Goal: Task Accomplishment & Management: Complete application form

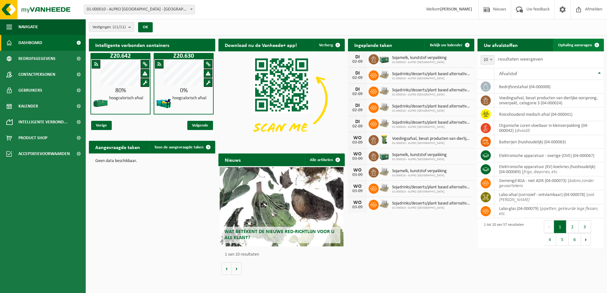
click at [569, 44] on span "Ophaling aanvragen" at bounding box center [575, 45] width 34 height 4
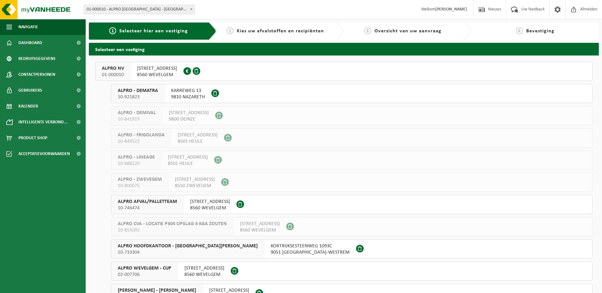
click at [165, 71] on span "VLAMINGSTRAAT 28" at bounding box center [157, 68] width 40 height 6
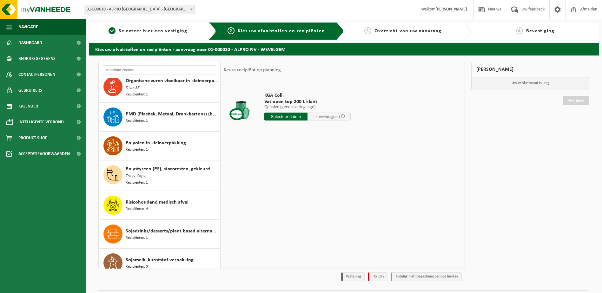
scroll to position [825, 0]
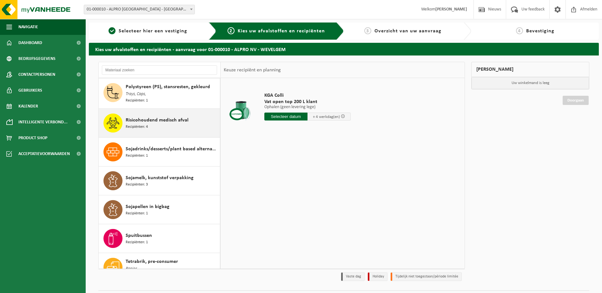
click at [154, 116] on span "Risicohoudend medisch afval" at bounding box center [157, 120] width 63 height 8
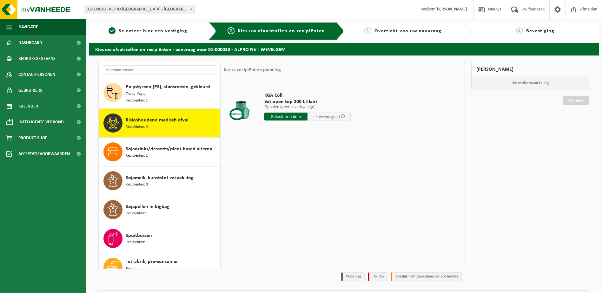
scroll to position [848, 0]
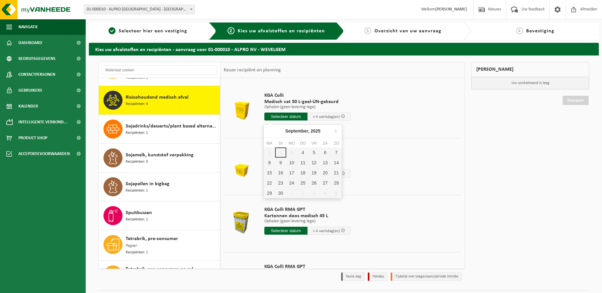
click at [293, 117] on input "text" at bounding box center [285, 117] width 43 height 8
click at [302, 150] on div "4" at bounding box center [302, 153] width 11 height 10
type input "Van 2025-09-04"
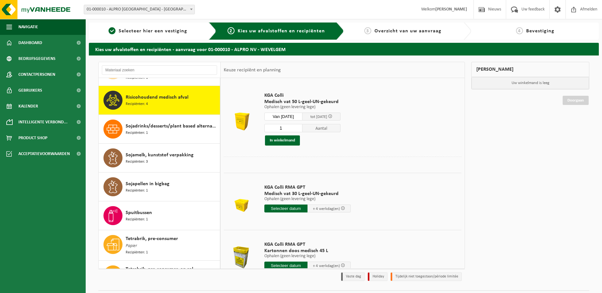
drag, startPoint x: 293, startPoint y: 129, endPoint x: 276, endPoint y: 129, distance: 16.8
click at [276, 129] on input "1" at bounding box center [283, 128] width 38 height 8
type input "10"
click at [279, 143] on button "In winkelmand" at bounding box center [282, 141] width 35 height 10
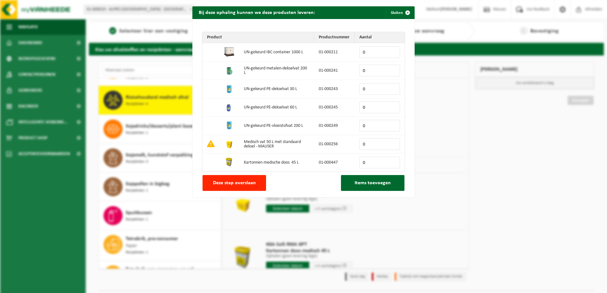
click at [378, 143] on input "0" at bounding box center [379, 144] width 41 height 12
type input "5"
click at [375, 185] on span "Items toevoegen" at bounding box center [373, 183] width 36 height 5
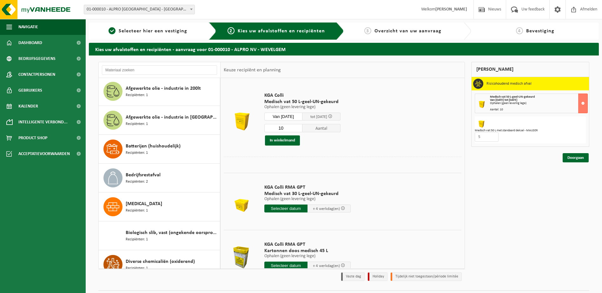
scroll to position [0, 0]
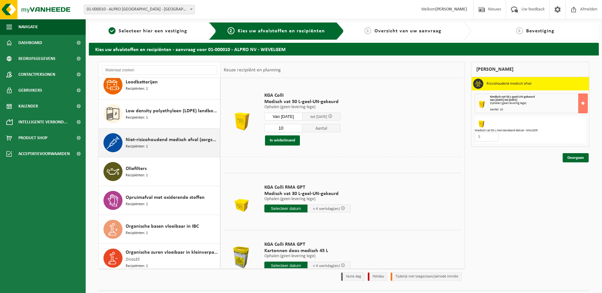
click at [156, 137] on span "Niet-risicohoudend medisch afval (zorgcentra)" at bounding box center [172, 140] width 93 height 8
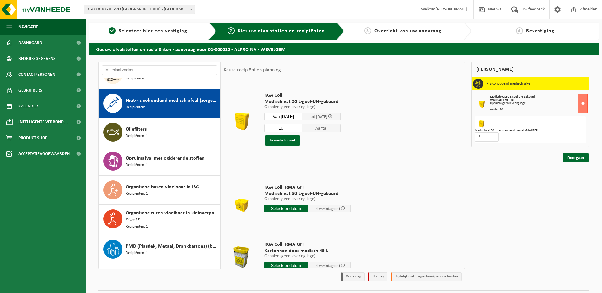
scroll to position [616, 0]
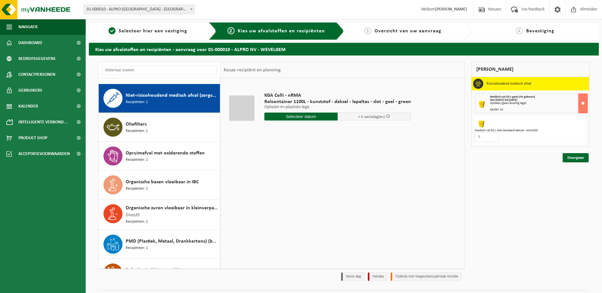
click at [326, 115] on input "text" at bounding box center [300, 117] width 73 height 8
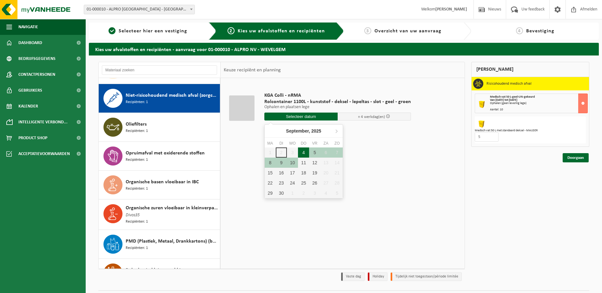
click at [300, 152] on div "4" at bounding box center [303, 153] width 11 height 10
type input "Van 2025-09-04"
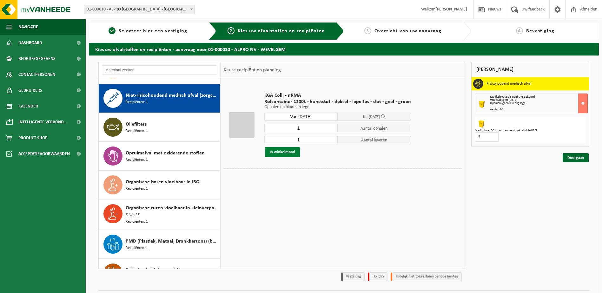
click at [285, 150] on button "In winkelmand" at bounding box center [282, 152] width 35 height 10
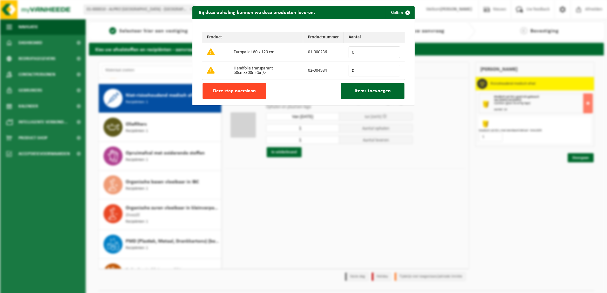
click at [240, 90] on span "Deze stap overslaan" at bounding box center [234, 91] width 43 height 5
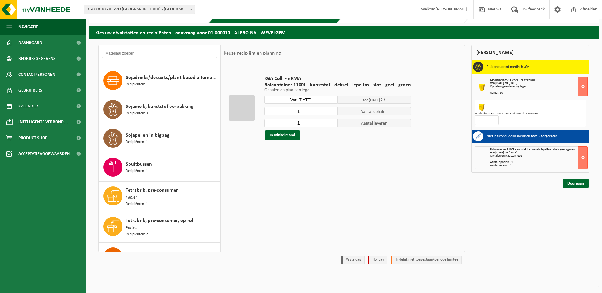
scroll to position [889, 0]
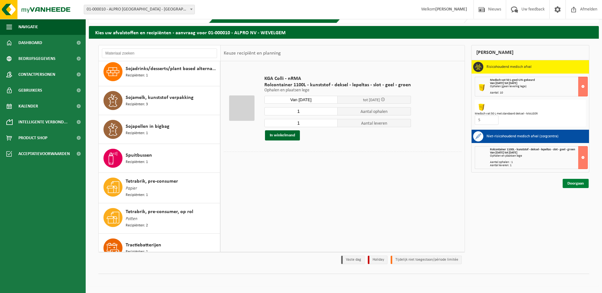
click at [575, 183] on link "Doorgaan" at bounding box center [576, 183] width 26 height 9
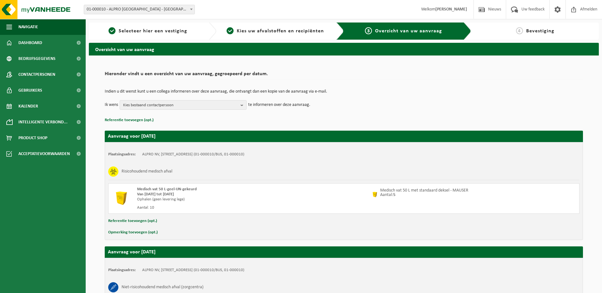
click at [234, 110] on div "Indien u dit wenst kunt u een collega informeren over deze aanvraag, die ontvan…" at bounding box center [344, 99] width 478 height 33
click at [232, 104] on span "Kies bestaand contactpersoon" at bounding box center [180, 106] width 115 height 10
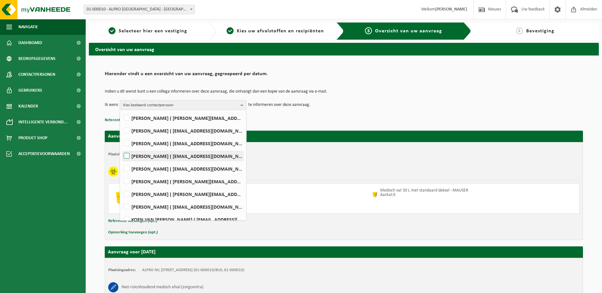
scroll to position [42, 0]
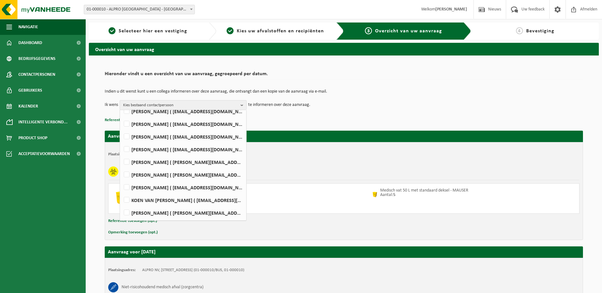
click at [332, 130] on div "Aanvraag voor 2025-09-04 Plaatsingsadres: ALPRO NV, 8560 WEVELGEM, VLAMINGSTRAA…" at bounding box center [344, 242] width 478 height 237
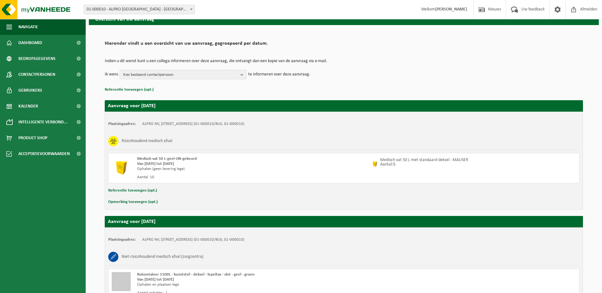
scroll to position [100, 0]
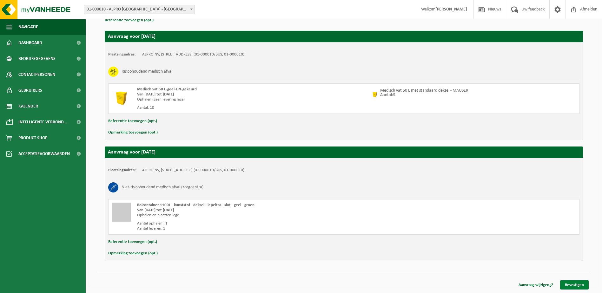
click at [580, 287] on link "Bevestigen" at bounding box center [574, 285] width 29 height 9
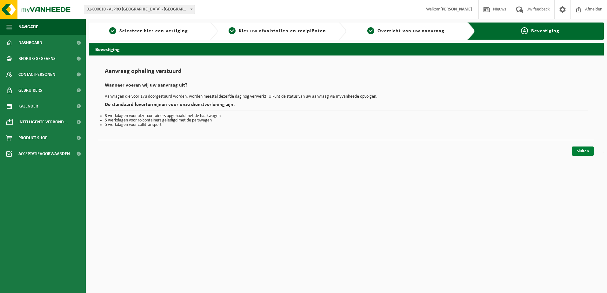
click at [584, 152] on link "Sluiten" at bounding box center [583, 151] width 22 height 9
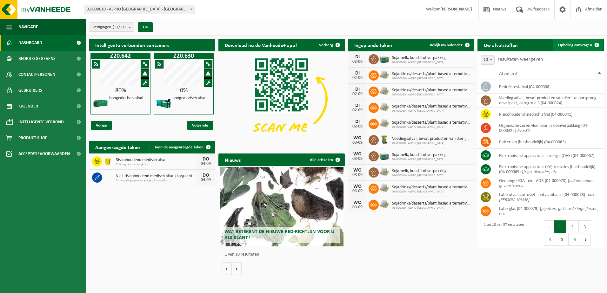
drag, startPoint x: 572, startPoint y: 43, endPoint x: 565, endPoint y: 44, distance: 7.2
click at [572, 43] on span "Ophaling aanvragen" at bounding box center [575, 45] width 34 height 4
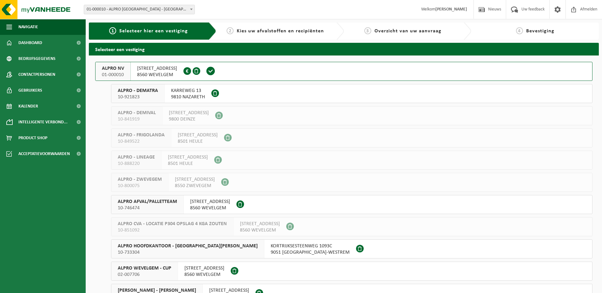
click at [157, 70] on span "[STREET_ADDRESS]" at bounding box center [157, 68] width 40 height 6
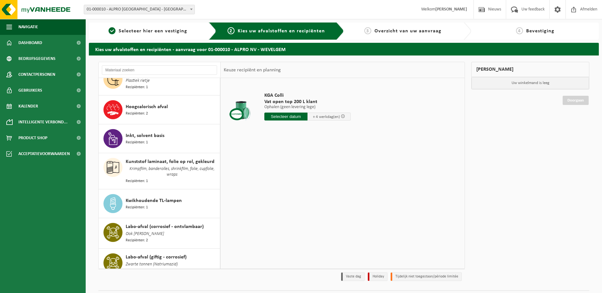
scroll to position [305, 0]
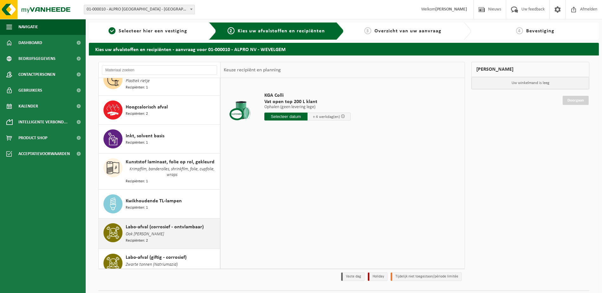
click at [174, 233] on div "Labo-afval (corrosief - ontvlambaar) Ook petri-platen Recipiënten: 2" at bounding box center [172, 233] width 93 height 21
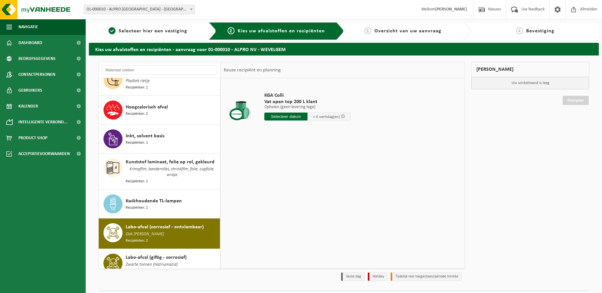
scroll to position [441, 0]
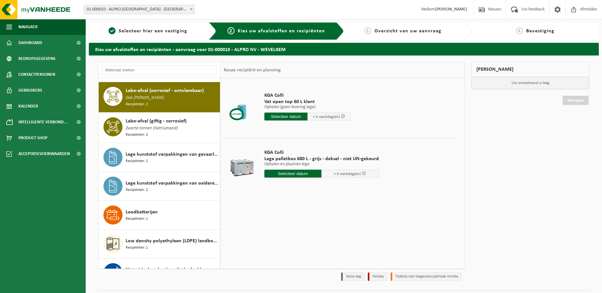
click at [300, 174] on input "text" at bounding box center [292, 174] width 57 height 8
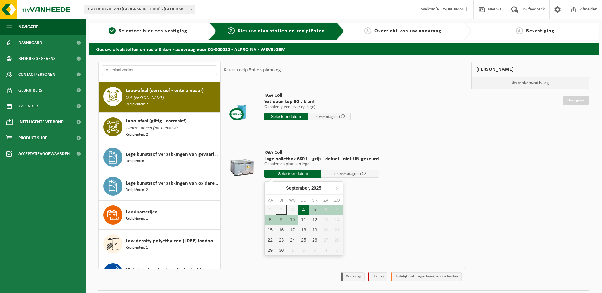
click at [302, 210] on div "4" at bounding box center [303, 210] width 11 height 10
type input "Van 2025-09-04"
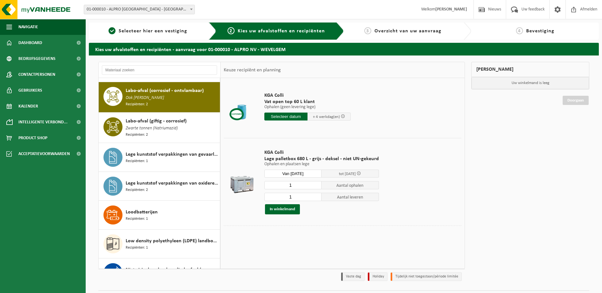
click at [285, 215] on div "KGA Colli Lage palletbox 680 L - grijs - deksel - niet UN-gekeurd Ophalen en pl…" at bounding box center [321, 182] width 121 height 78
click at [287, 209] on button "In winkelmand" at bounding box center [282, 209] width 35 height 10
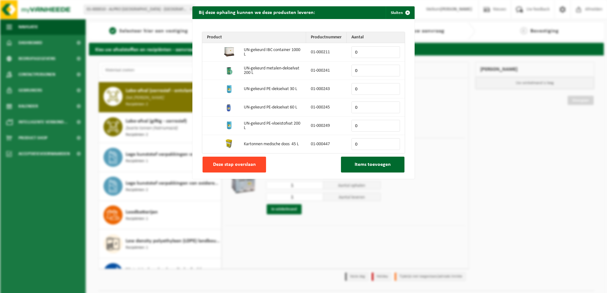
click at [246, 169] on button "Deze stap overslaan" at bounding box center [234, 165] width 63 height 16
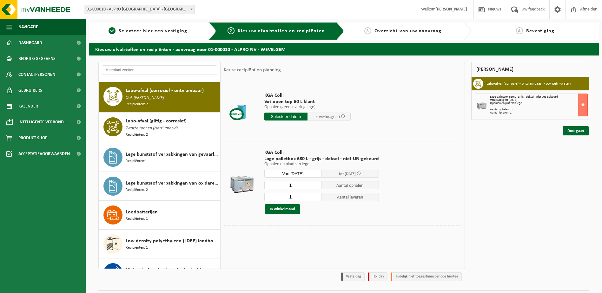
click at [583, 136] on div "Mijn winkelmand Labo-afval (corrosief - ontvlambaar) - ook petri-platen Lage pa…" at bounding box center [530, 173] width 124 height 222
click at [577, 128] on link "Doorgaan" at bounding box center [576, 130] width 26 height 9
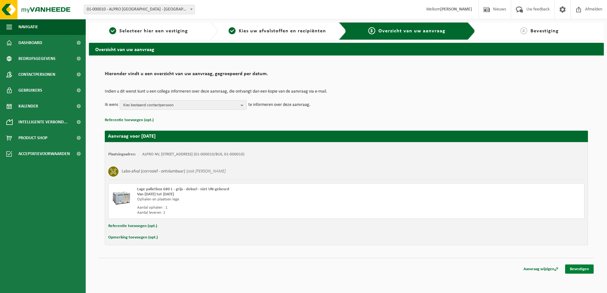
click at [579, 267] on link "Bevestigen" at bounding box center [579, 269] width 29 height 9
